Goal: Navigation & Orientation: Find specific page/section

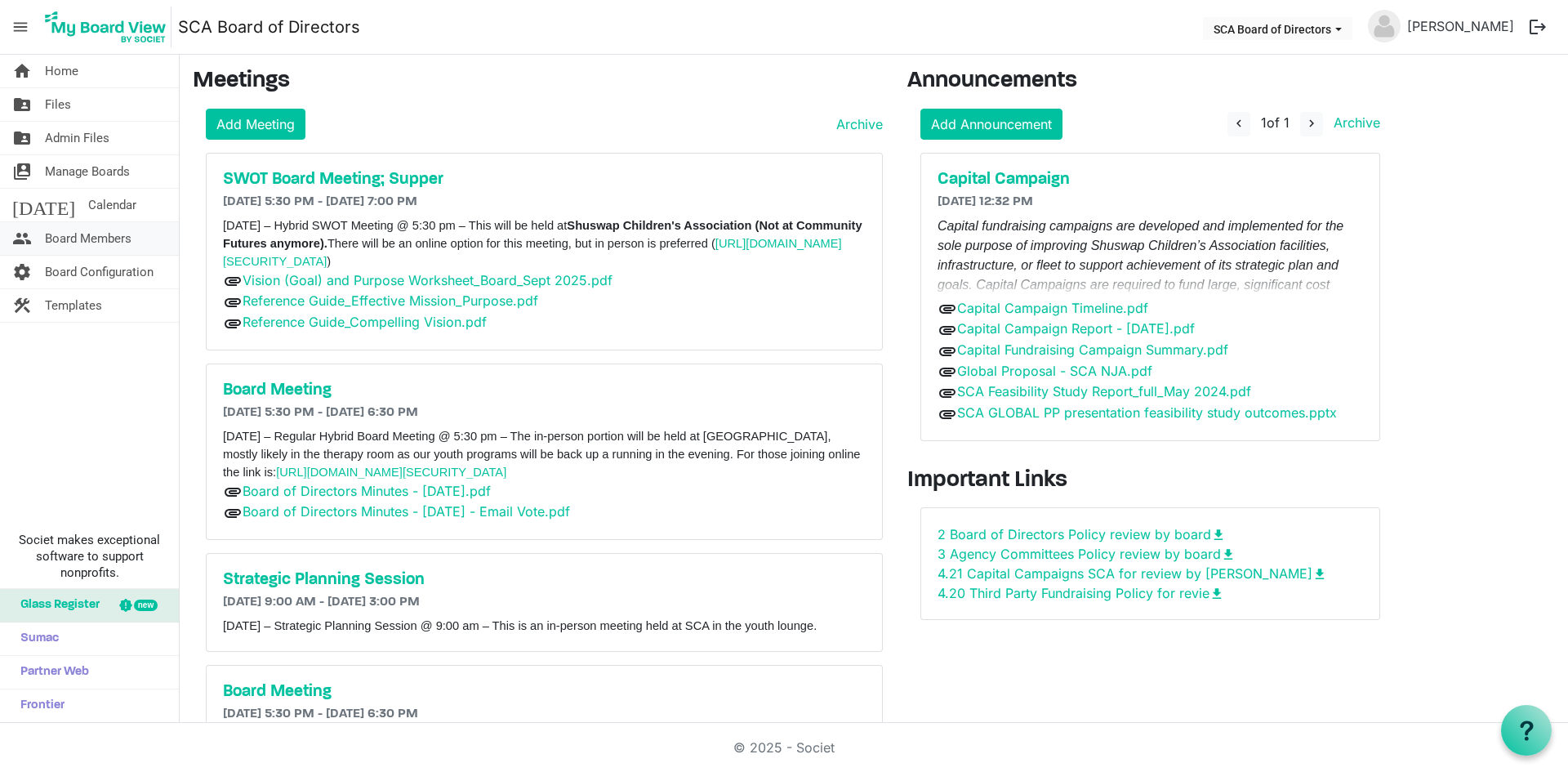
click at [118, 235] on span "Board Members" at bounding box center [88, 238] width 86 height 32
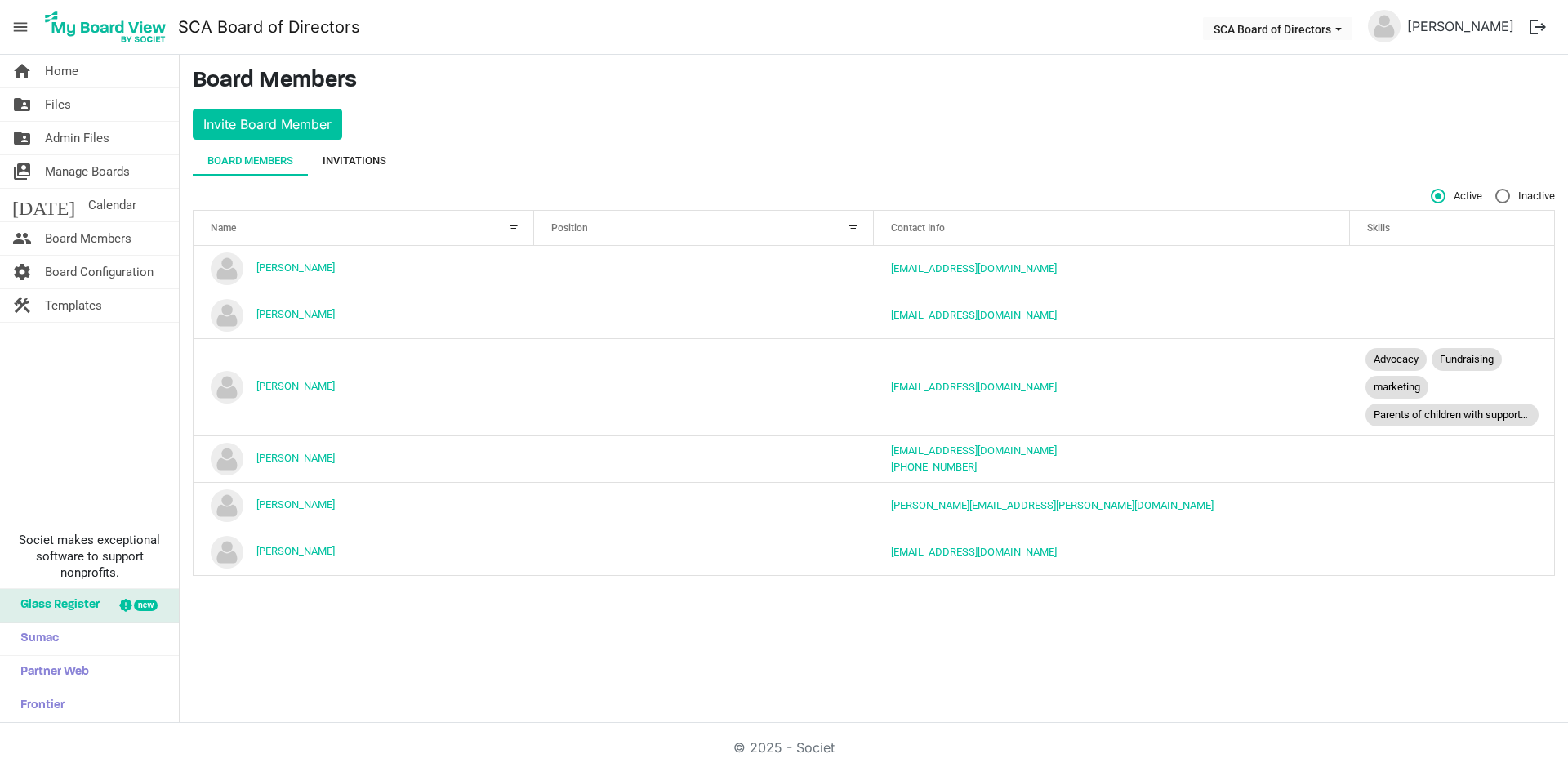
click at [354, 157] on div "Invitations" at bounding box center [354, 160] width 64 height 16
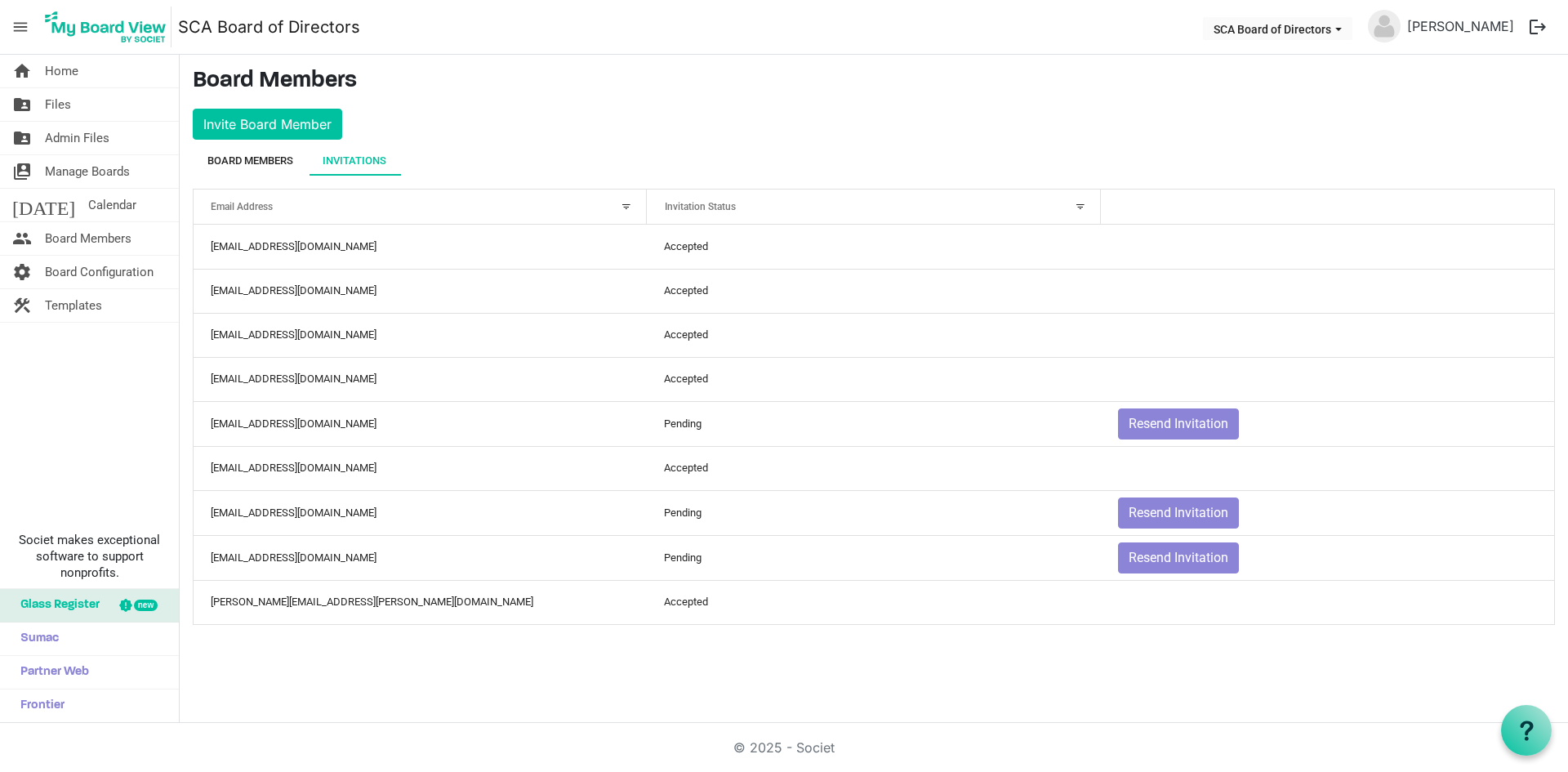
click at [258, 166] on div "Board Members" at bounding box center [250, 160] width 86 height 16
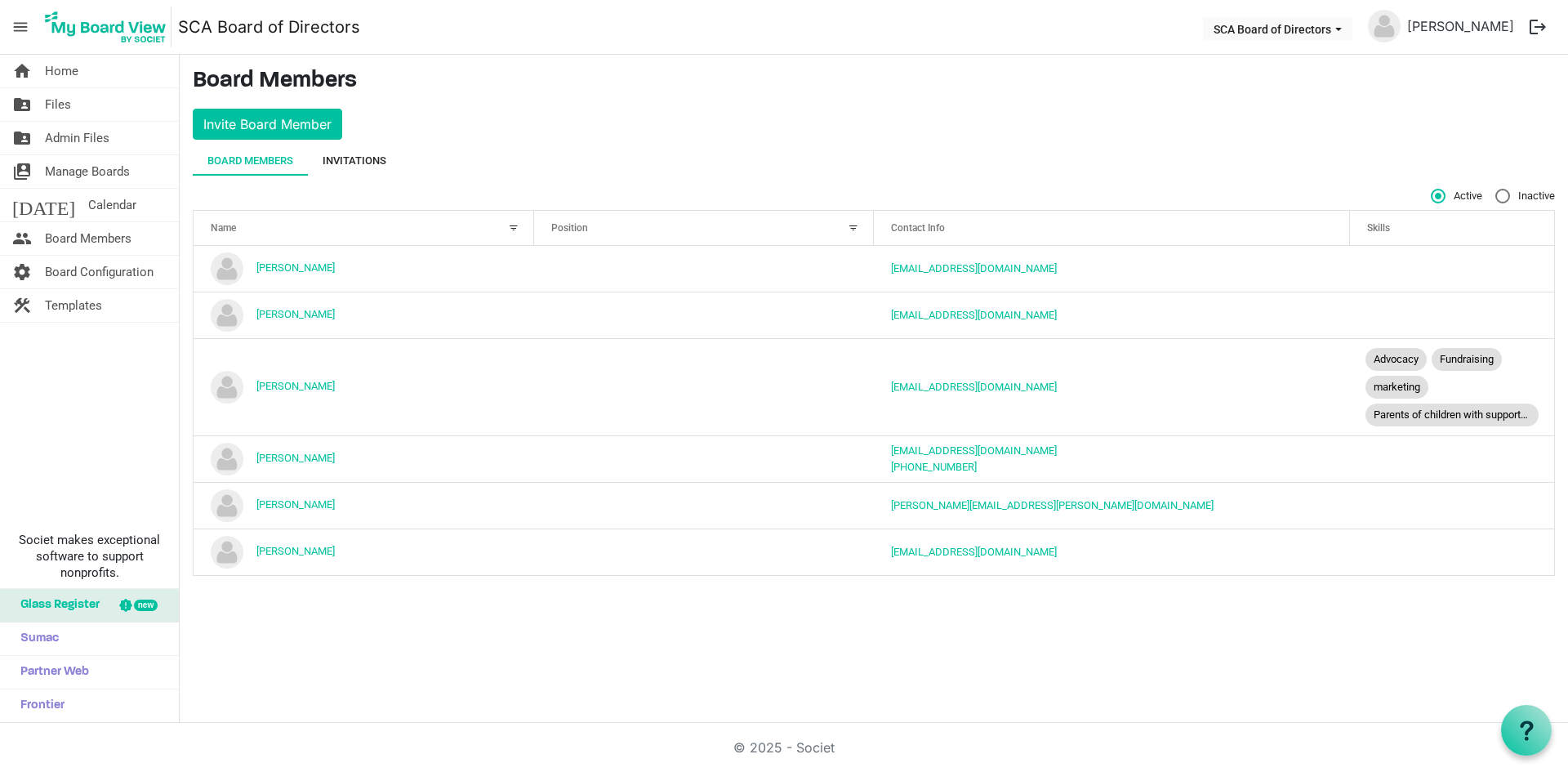
click at [368, 160] on div "Invitations" at bounding box center [354, 160] width 64 height 16
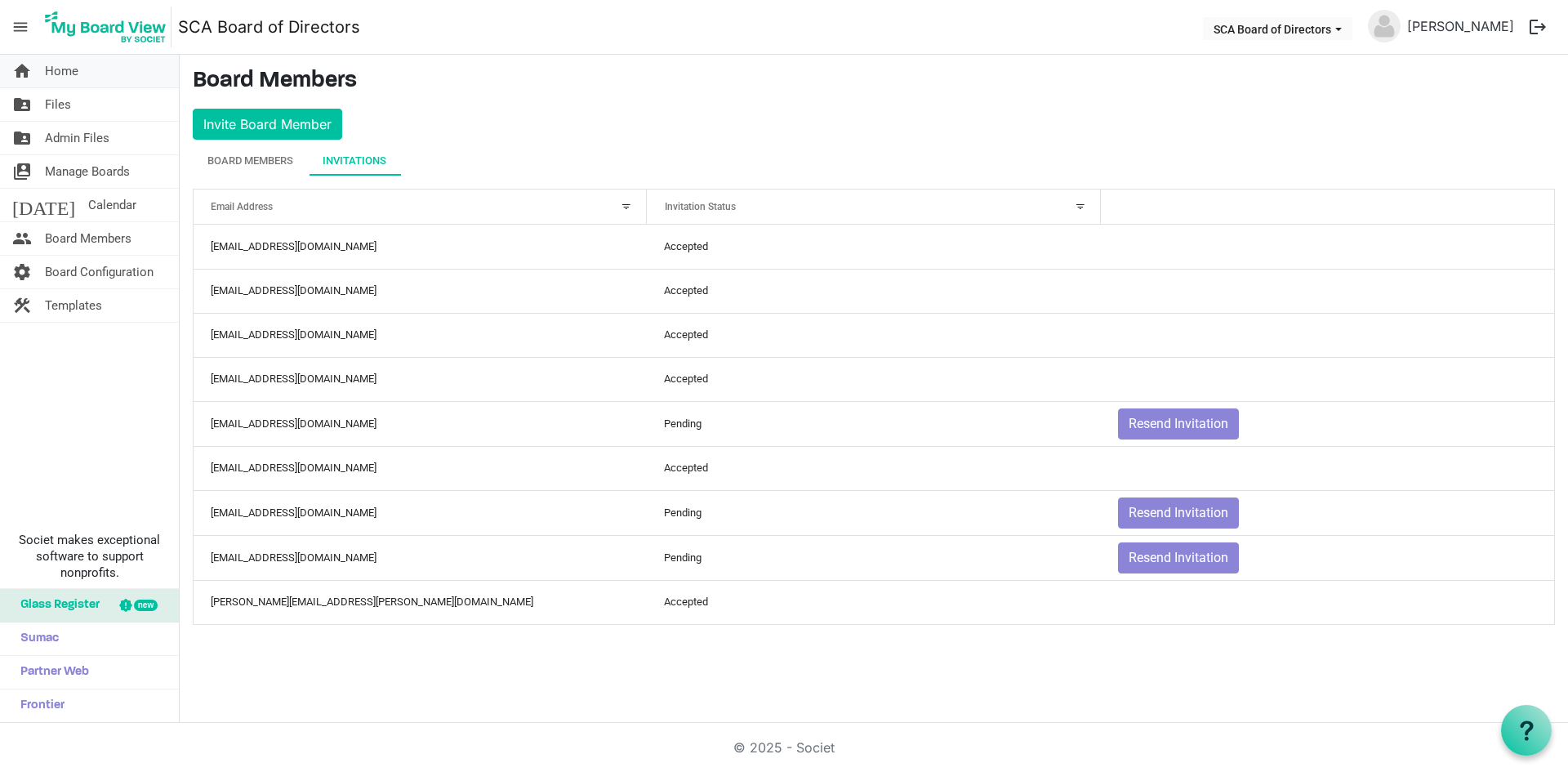
click at [89, 75] on link "home Home" at bounding box center [90, 71] width 179 height 32
